Goal: Transaction & Acquisition: Obtain resource

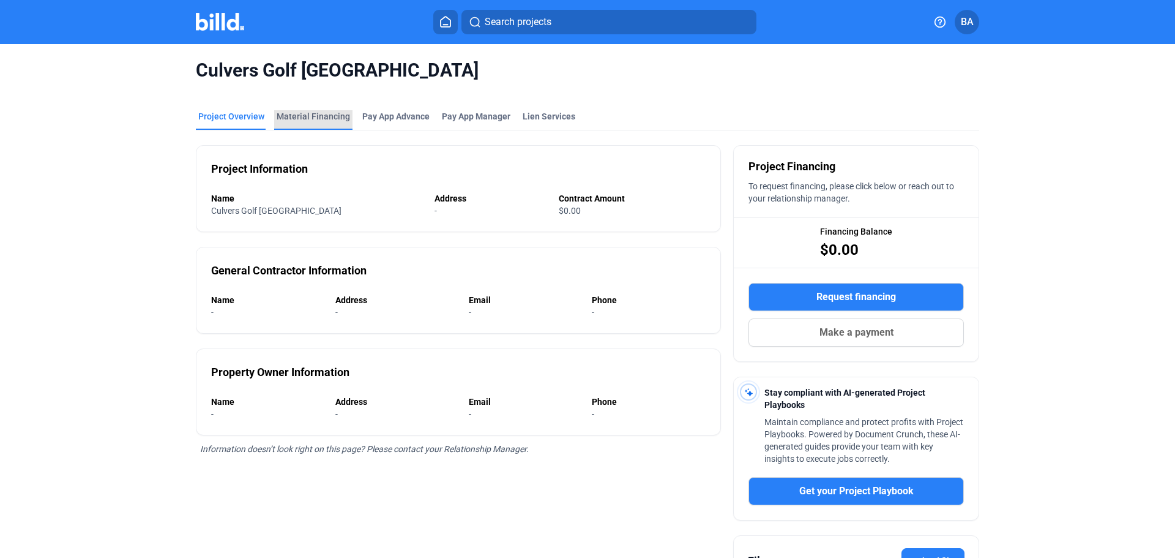
click at [319, 116] on div "Material Financing" at bounding box center [313, 116] width 73 height 12
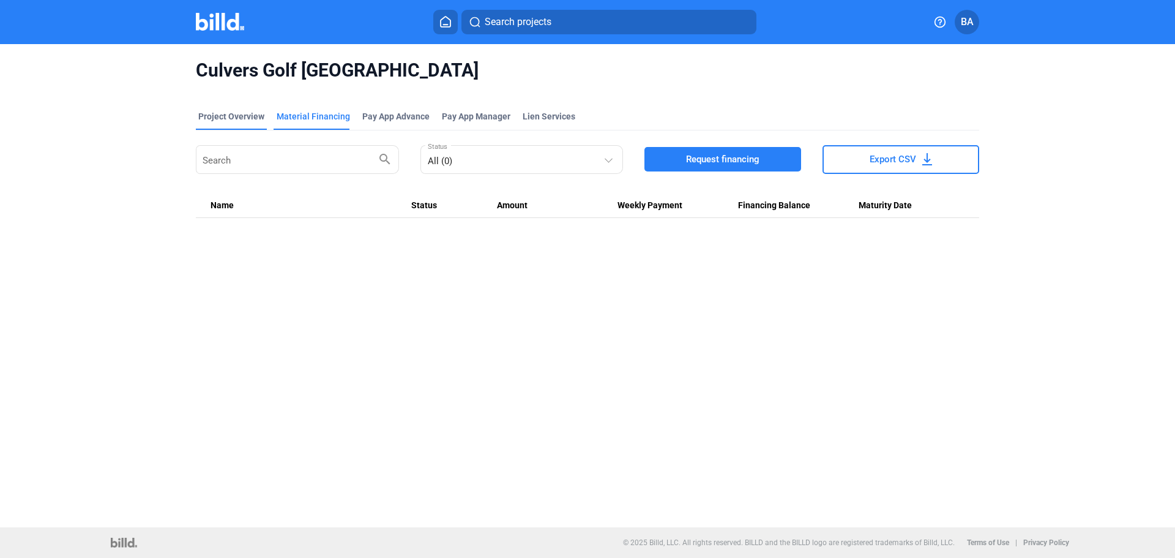
click at [241, 120] on div "Project Overview" at bounding box center [231, 116] width 66 height 12
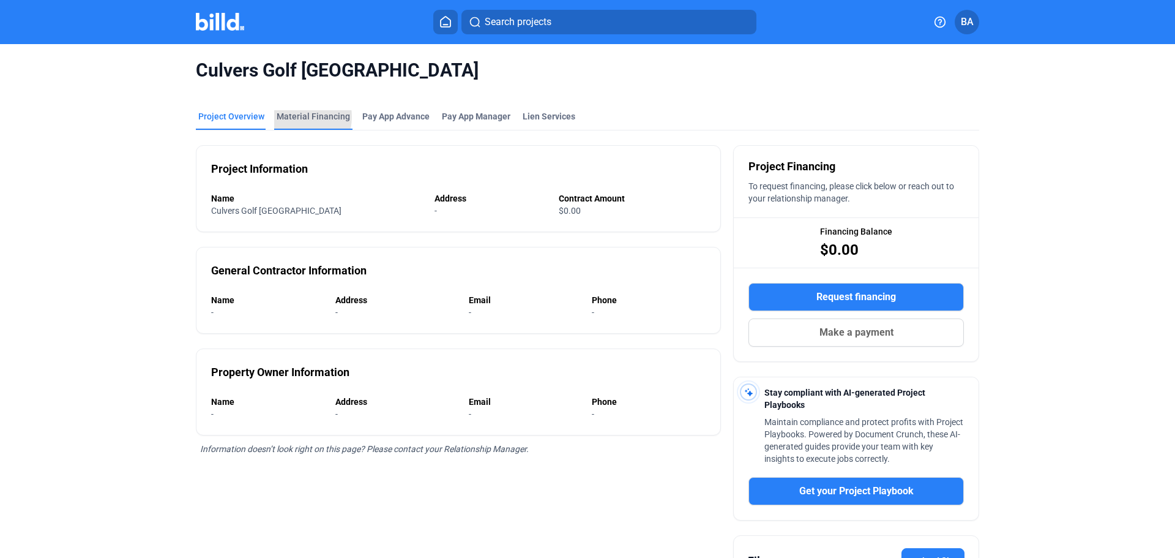
click at [290, 117] on div "Material Financing" at bounding box center [313, 116] width 73 height 12
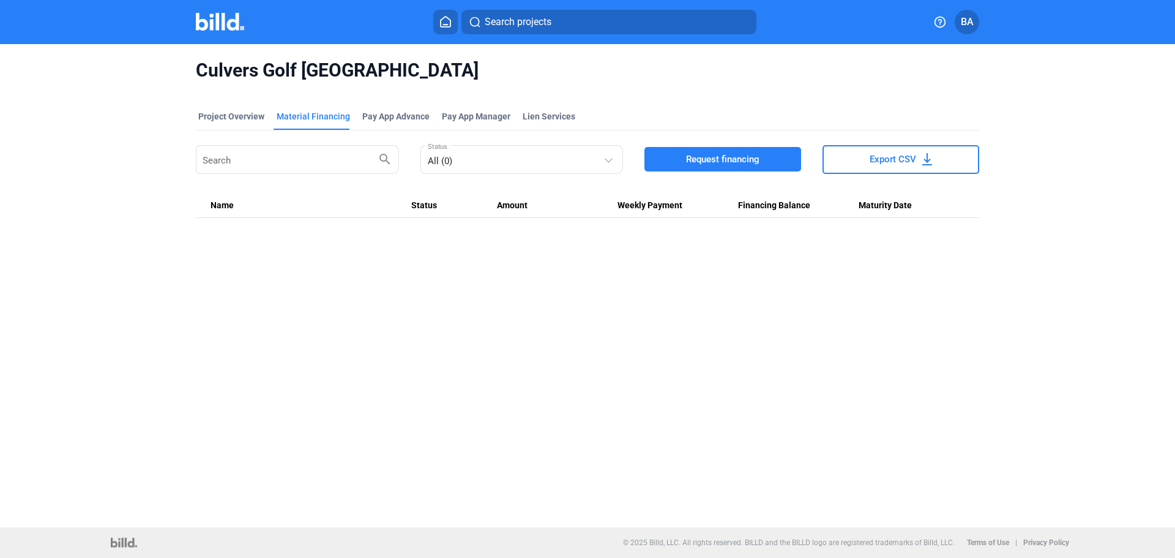
click at [690, 152] on button "Request financing" at bounding box center [723, 159] width 157 height 24
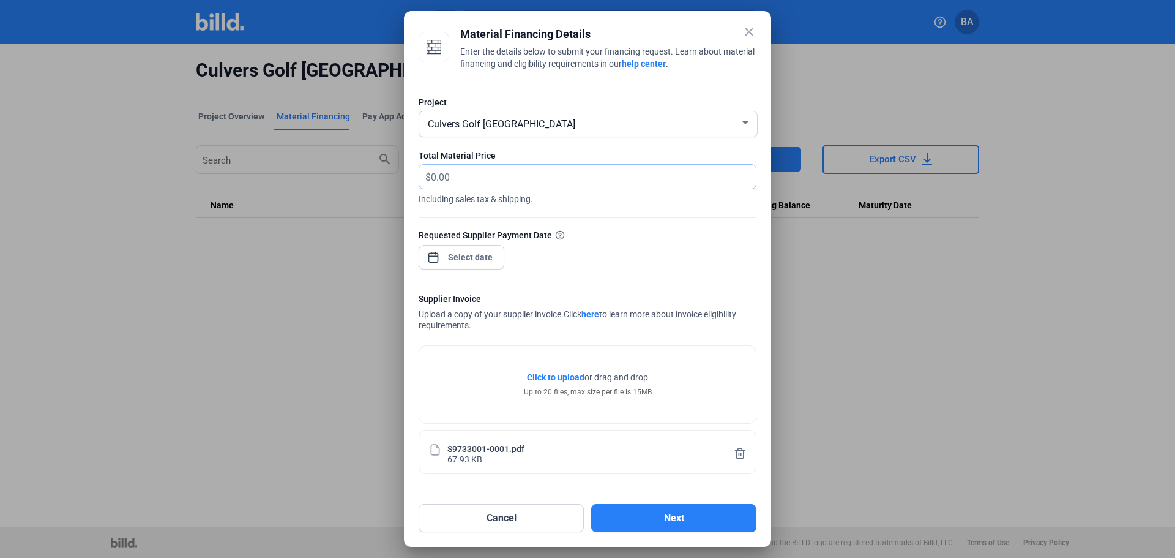
click at [474, 171] on input "text" at bounding box center [586, 177] width 311 height 24
type input "829.40"
click at [466, 266] on div at bounding box center [470, 257] width 53 height 22
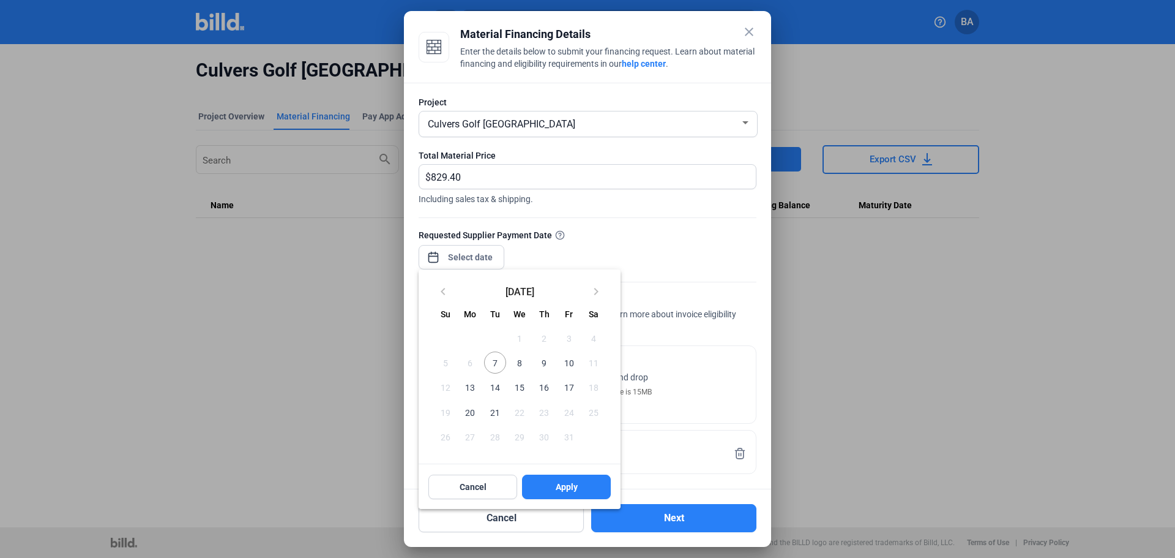
click at [495, 363] on span "7" at bounding box center [495, 362] width 22 height 22
click at [566, 485] on span "Apply" at bounding box center [567, 486] width 22 height 12
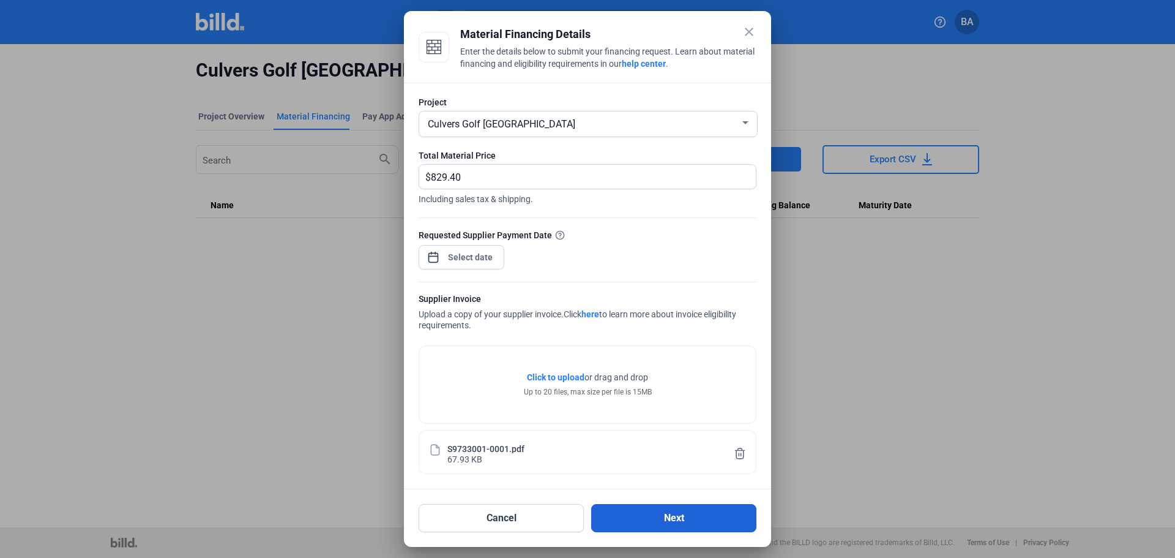
click at [675, 515] on button "Next" at bounding box center [673, 518] width 165 height 28
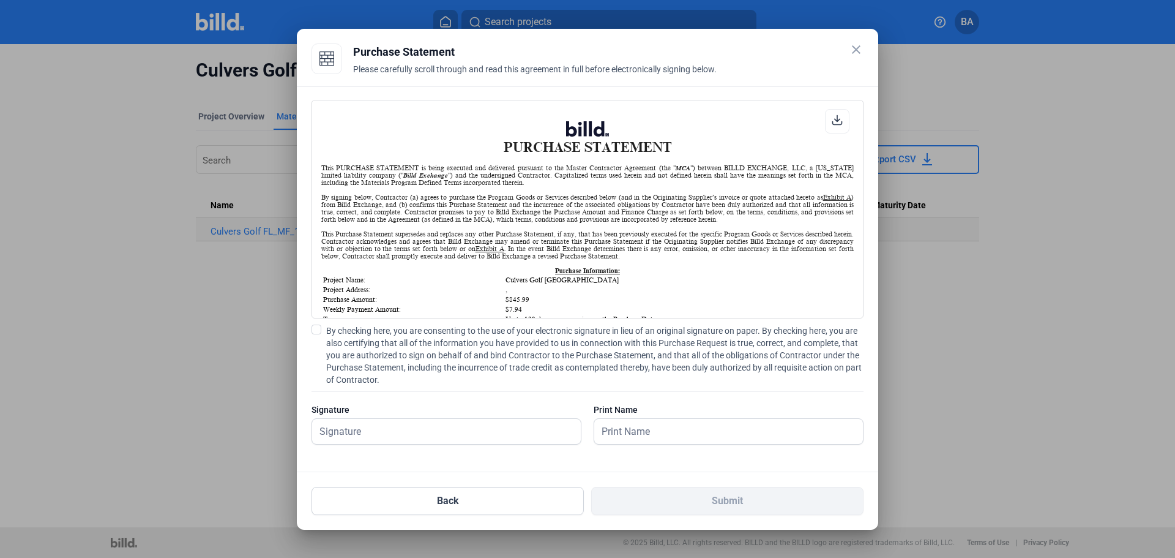
scroll to position [1, 0]
click at [320, 330] on span at bounding box center [317, 329] width 10 height 10
click at [0, 0] on input "By checking here, you are consenting to the use of your electronic signature in…" at bounding box center [0, 0] width 0 height 0
click at [334, 436] on input "text" at bounding box center [439, 431] width 255 height 25
type input "[PERSON_NAME] [PERSON_NAME]"
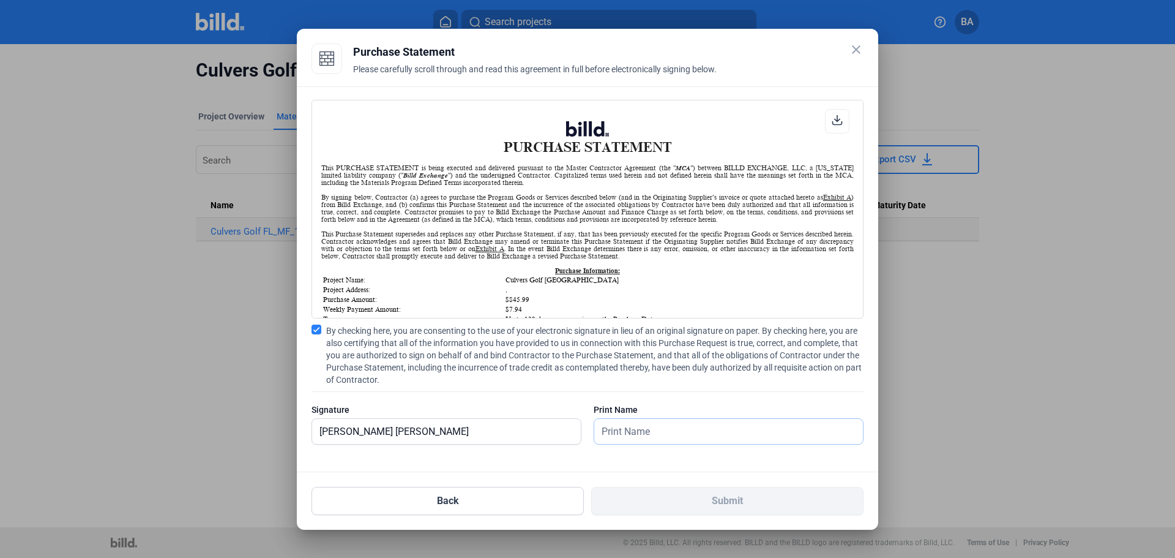
type input "[PERSON_NAME] [PERSON_NAME]"
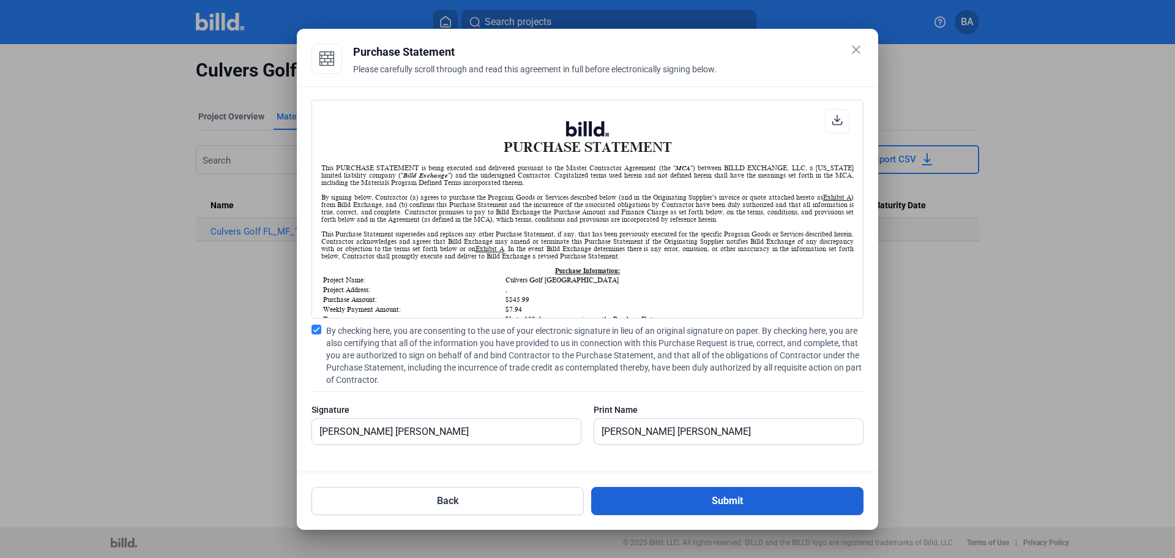
click at [659, 501] on button "Submit" at bounding box center [727, 501] width 272 height 28
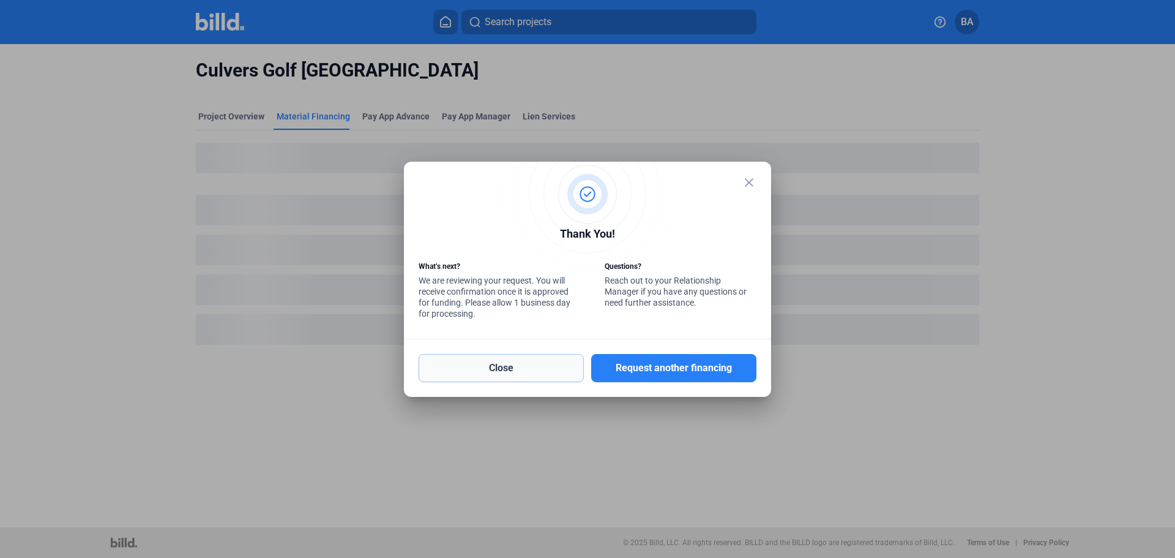
click at [522, 367] on button "Close" at bounding box center [501, 368] width 165 height 28
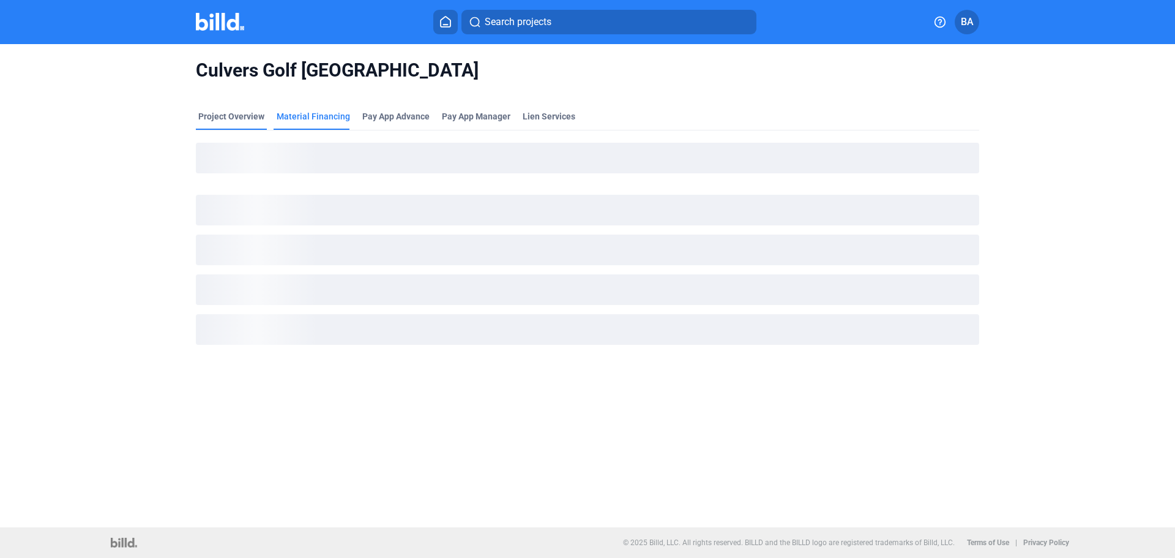
click at [204, 113] on div "Project Overview" at bounding box center [231, 116] width 66 height 12
